Goal: Information Seeking & Learning: Check status

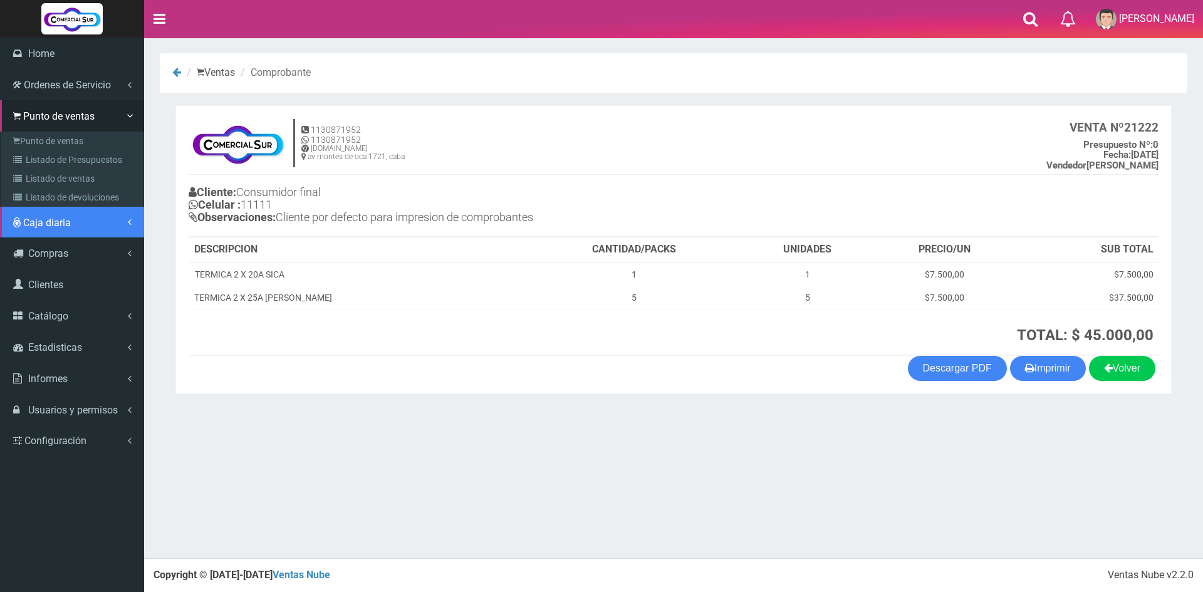
click at [60, 234] on link "Caja diaria" at bounding box center [72, 222] width 144 height 31
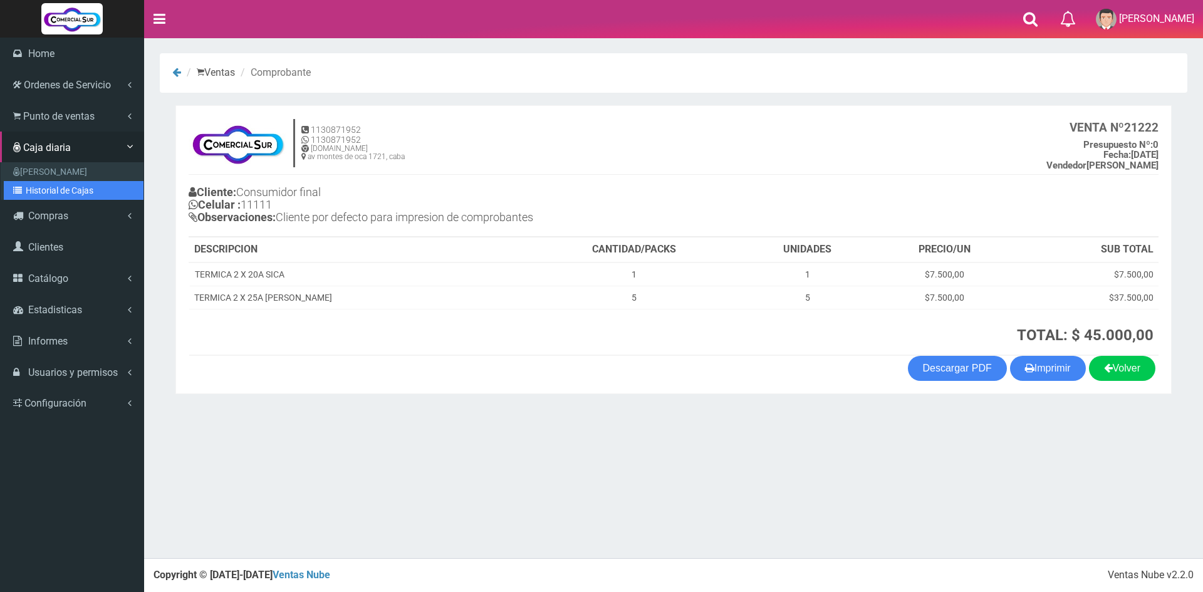
click at [64, 187] on link "Historial de Cajas" at bounding box center [74, 190] width 140 height 19
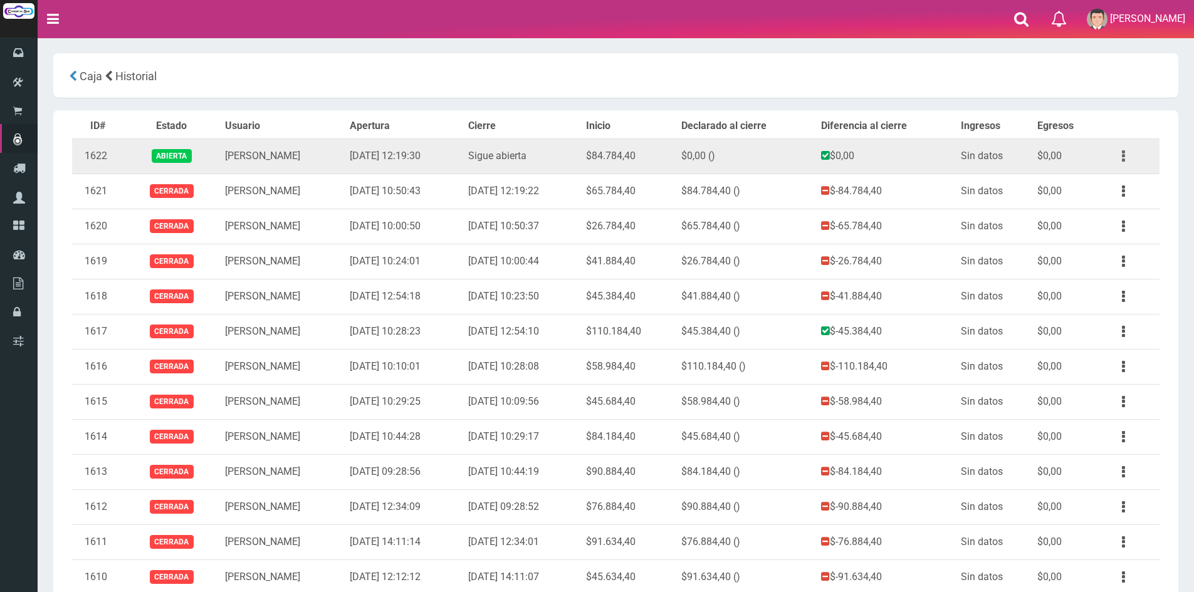
click at [1127, 157] on button "button" at bounding box center [1123, 156] width 28 height 22
click at [1084, 181] on link "Ver" at bounding box center [1087, 187] width 99 height 28
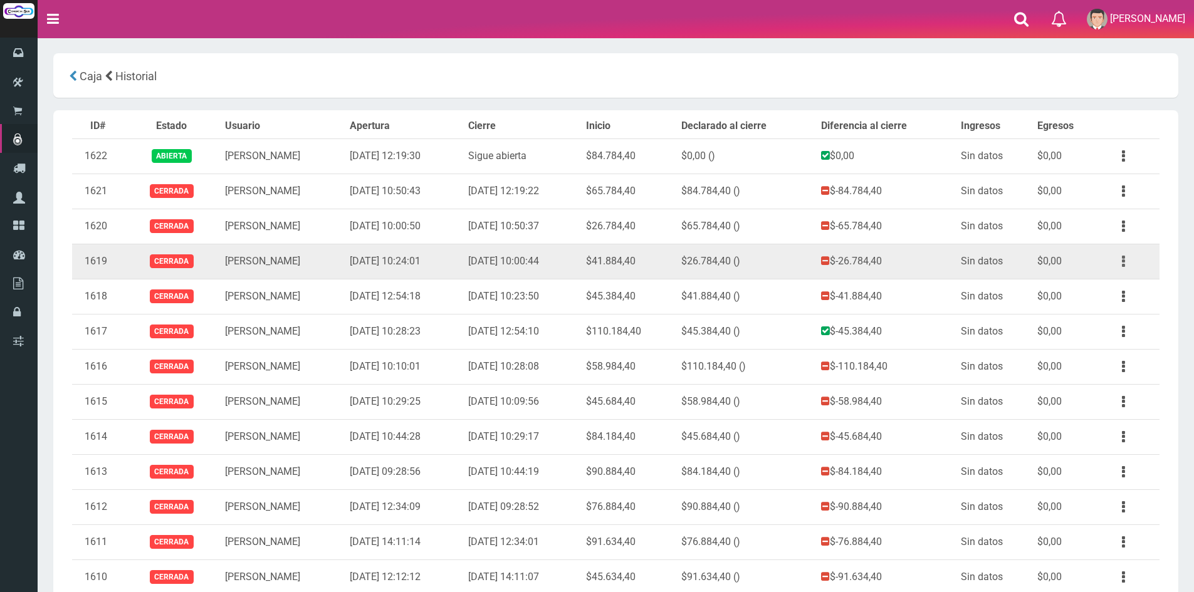
click at [1127, 267] on button "button" at bounding box center [1123, 262] width 28 height 22
click at [1115, 296] on link "Ver" at bounding box center [1087, 292] width 99 height 28
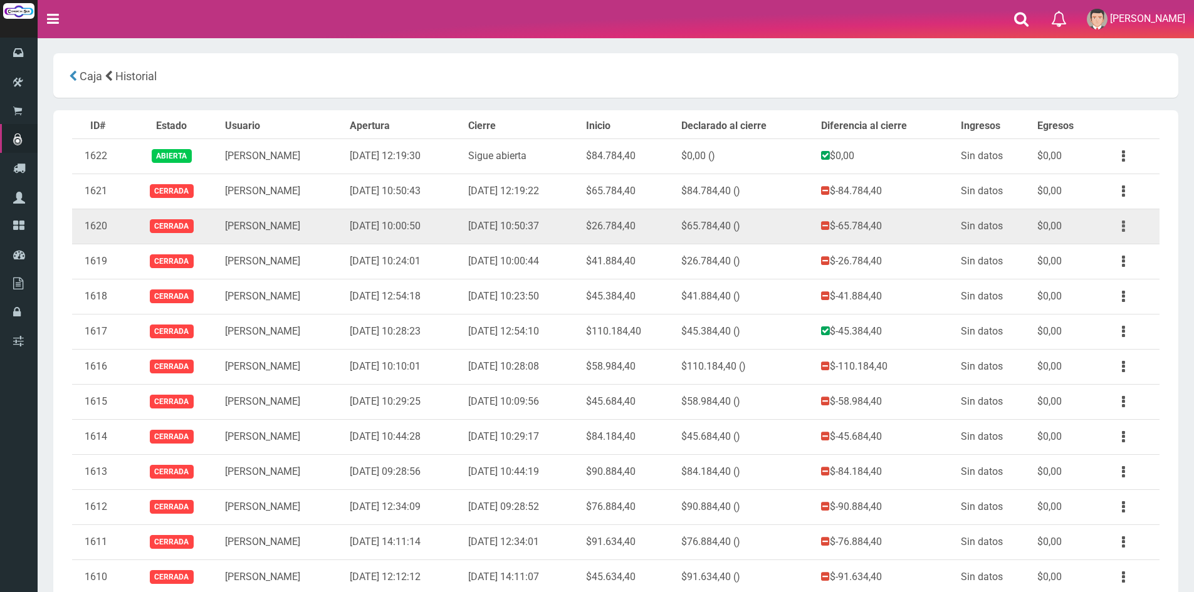
click at [1122, 221] on icon "button" at bounding box center [1123, 227] width 3 height 22
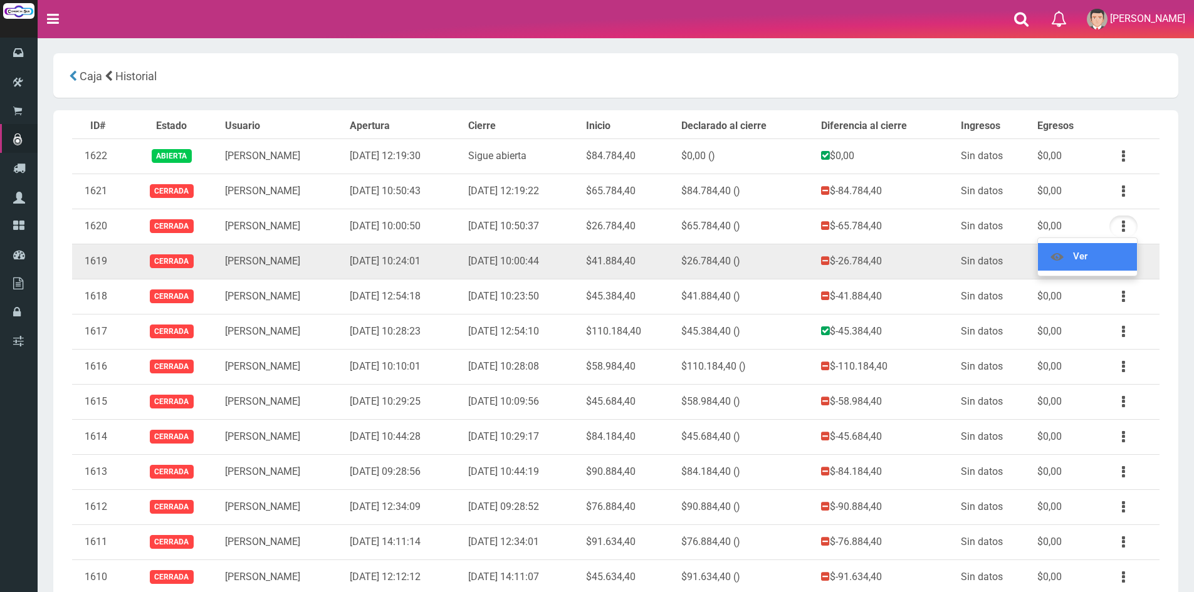
click at [1110, 253] on link "Ver" at bounding box center [1087, 257] width 99 height 28
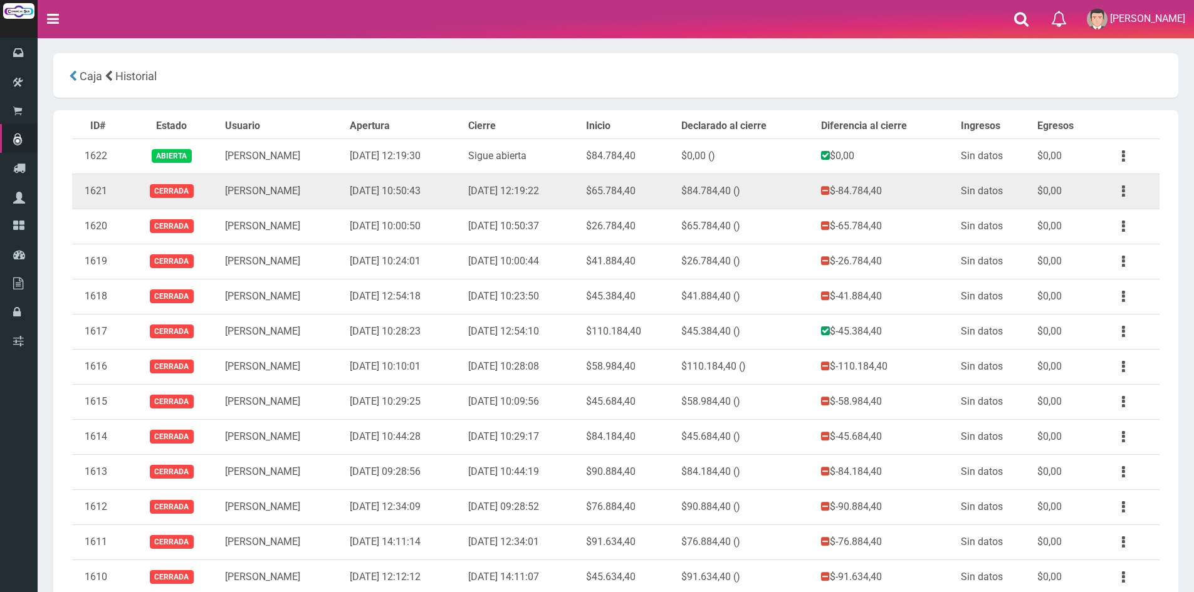
click at [1107, 194] on td "Ver" at bounding box center [1130, 191] width 60 height 35
click at [1119, 193] on button "button" at bounding box center [1123, 191] width 28 height 22
click at [1089, 228] on link "Ver" at bounding box center [1087, 222] width 99 height 28
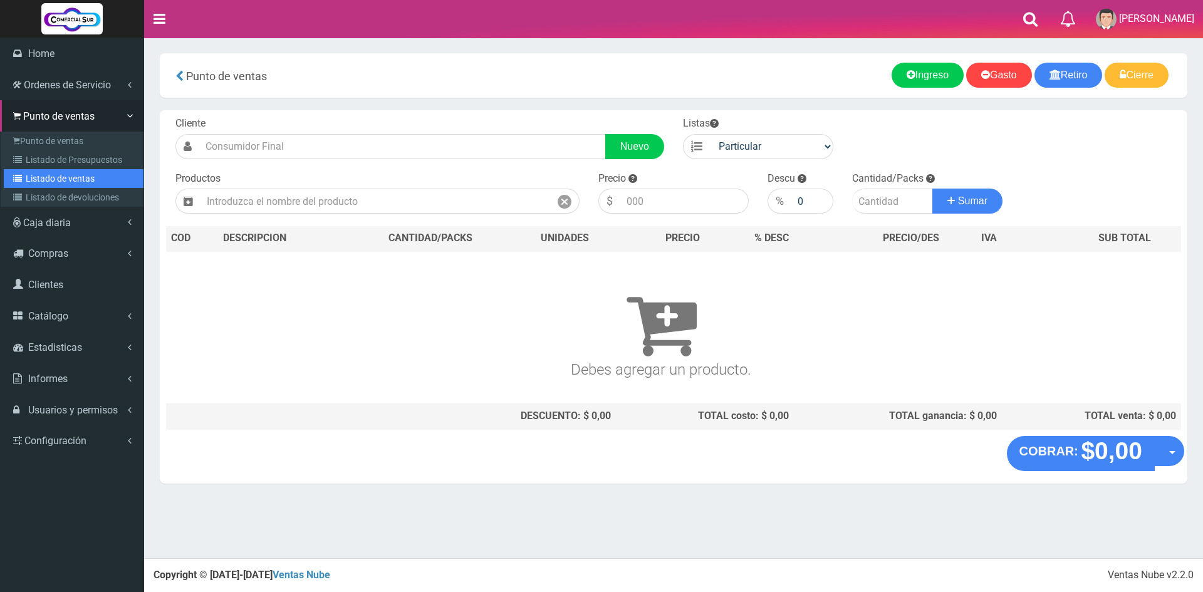
click at [44, 179] on link "Listado de ventas" at bounding box center [74, 178] width 140 height 19
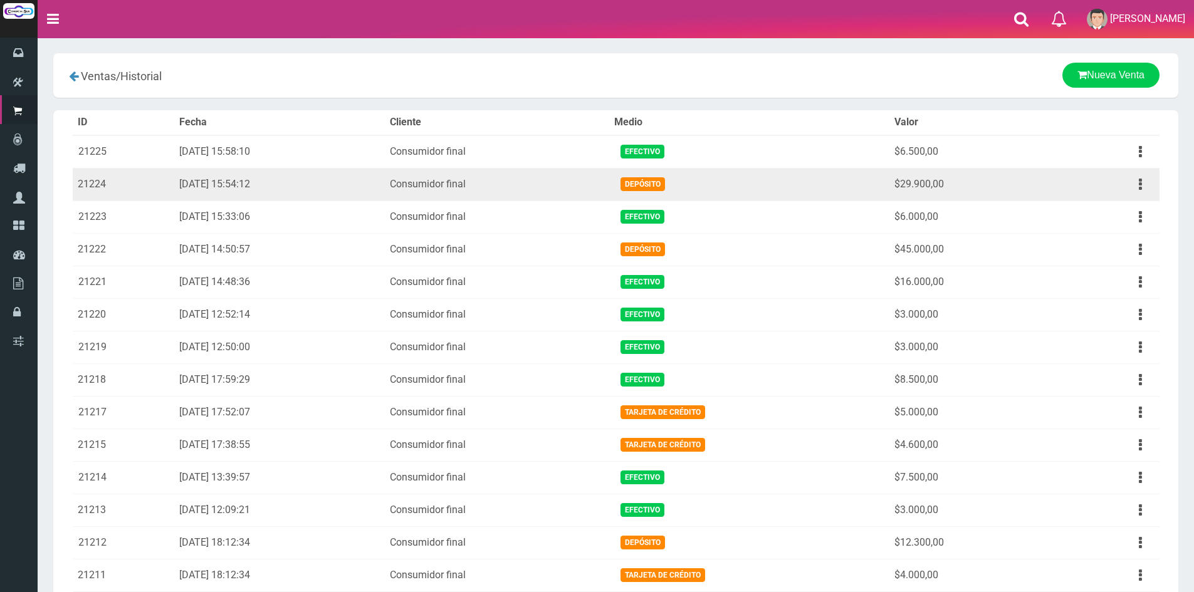
click at [1155, 189] on td "Ver Eliminar" at bounding box center [1110, 184] width 100 height 33
click at [1138, 179] on button "button" at bounding box center [1140, 185] width 28 height 22
click at [1120, 214] on link "Ver" at bounding box center [1104, 215] width 99 height 28
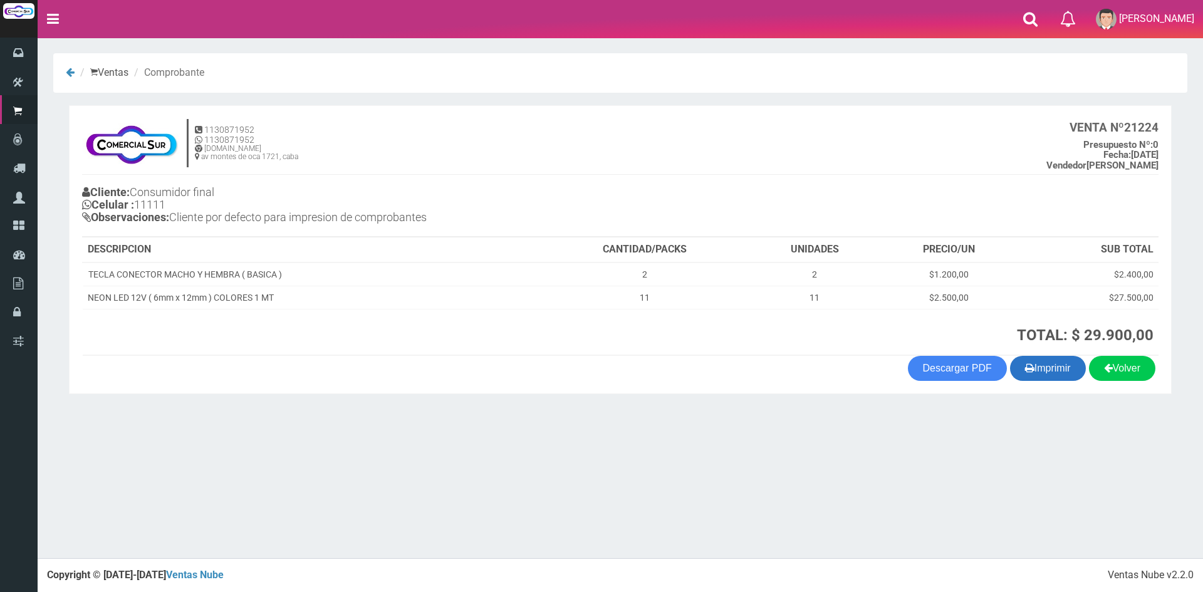
click at [1049, 365] on button "Imprimir" at bounding box center [1048, 368] width 76 height 25
